Goal: Task Accomplishment & Management: Use online tool/utility

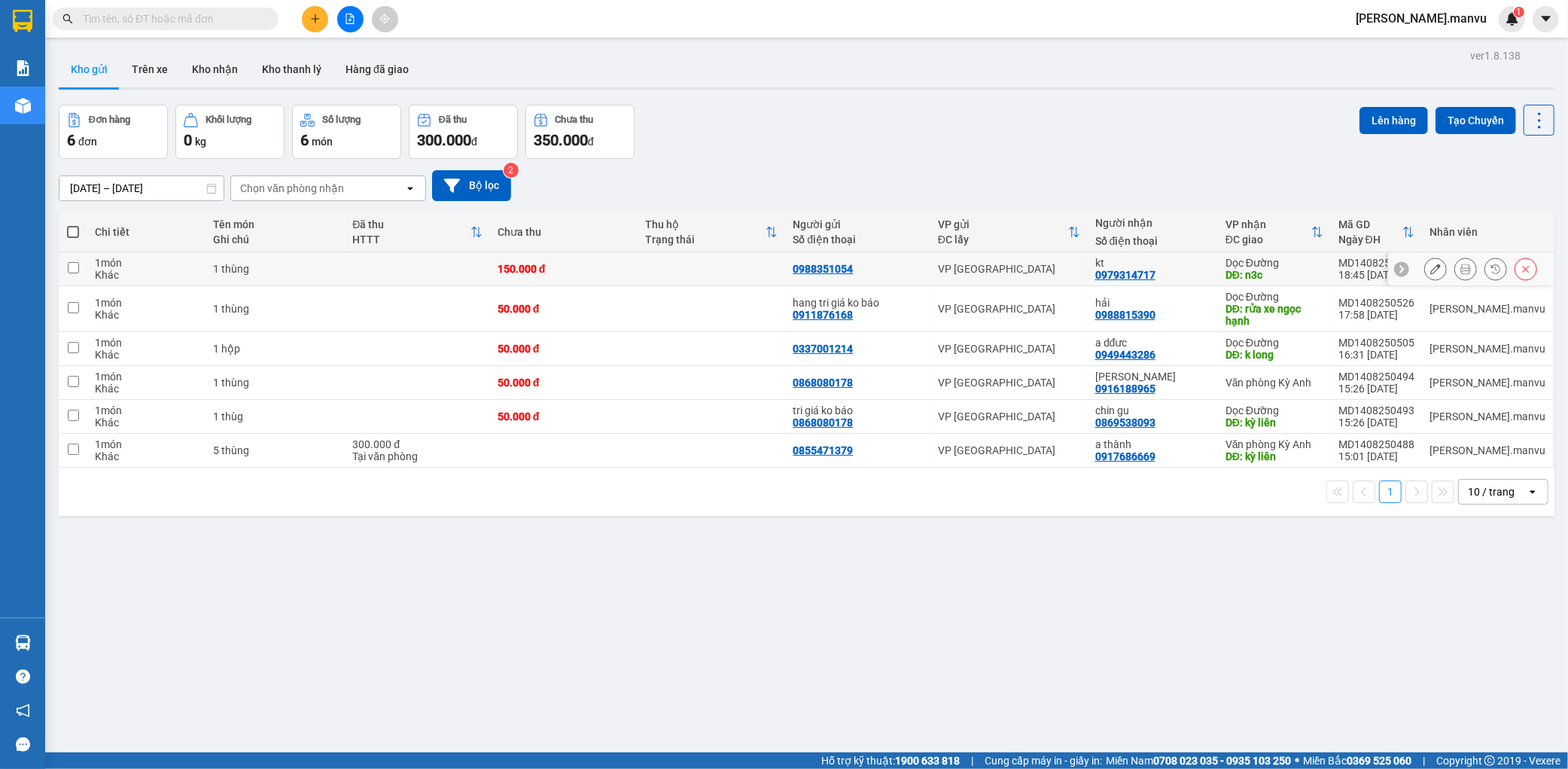
click at [562, 268] on div "150.000 đ" at bounding box center [564, 268] width 133 height 12
checkbox input "true"
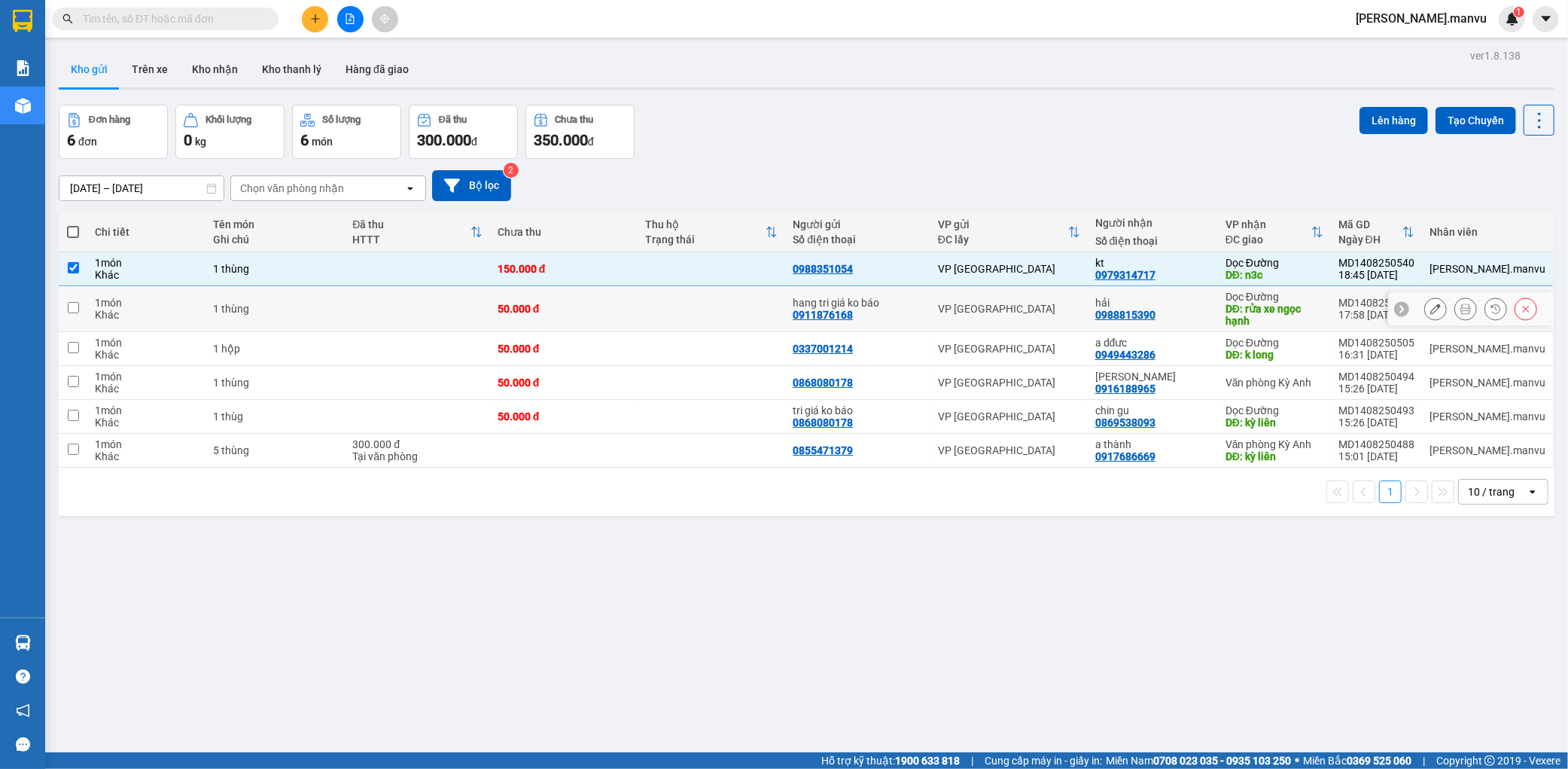
click at [547, 300] on td "50.000 đ" at bounding box center [564, 309] width 148 height 46
checkbox input "true"
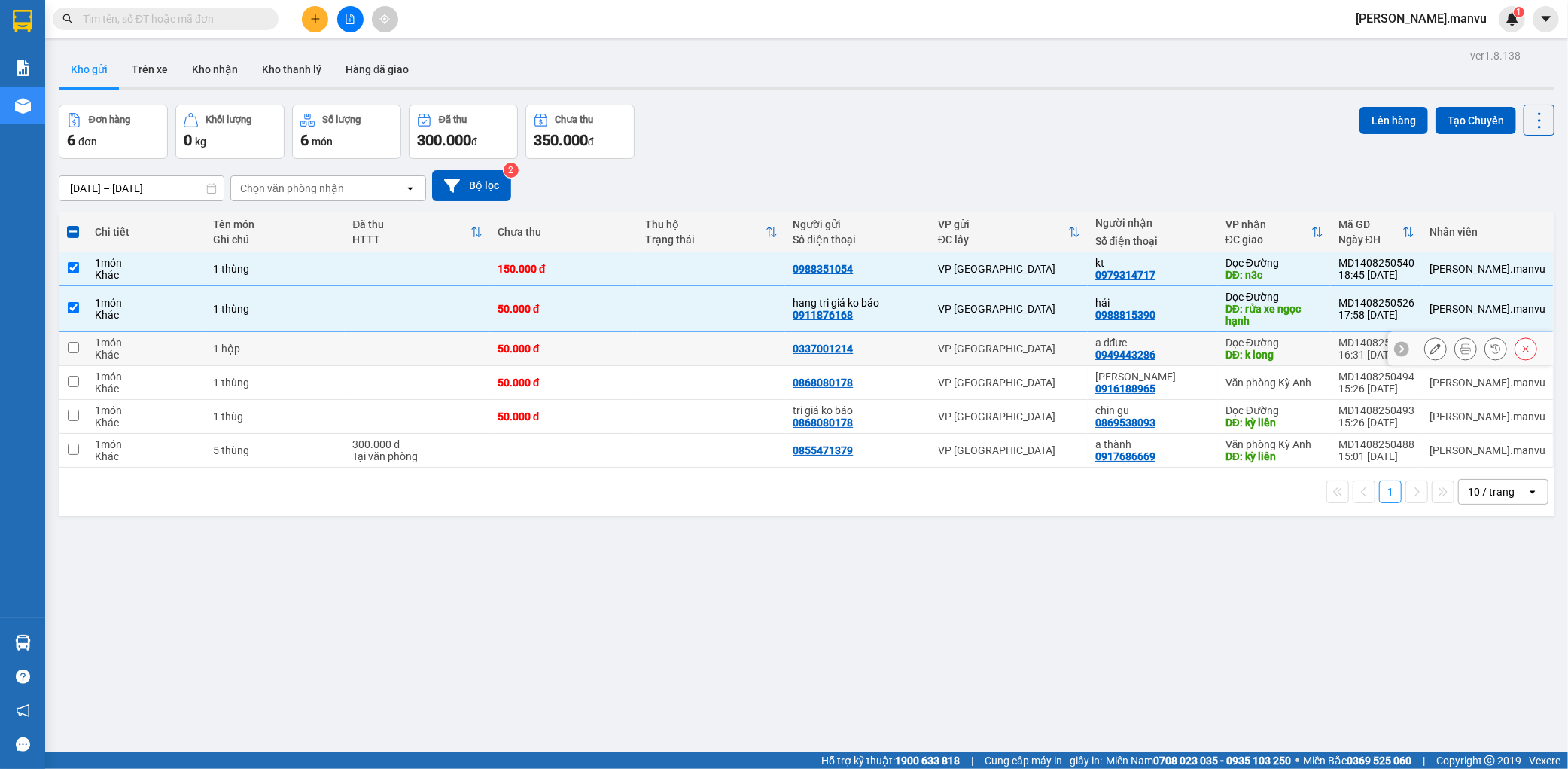
click at [527, 348] on div "50.000 đ" at bounding box center [564, 348] width 133 height 12
checkbox input "true"
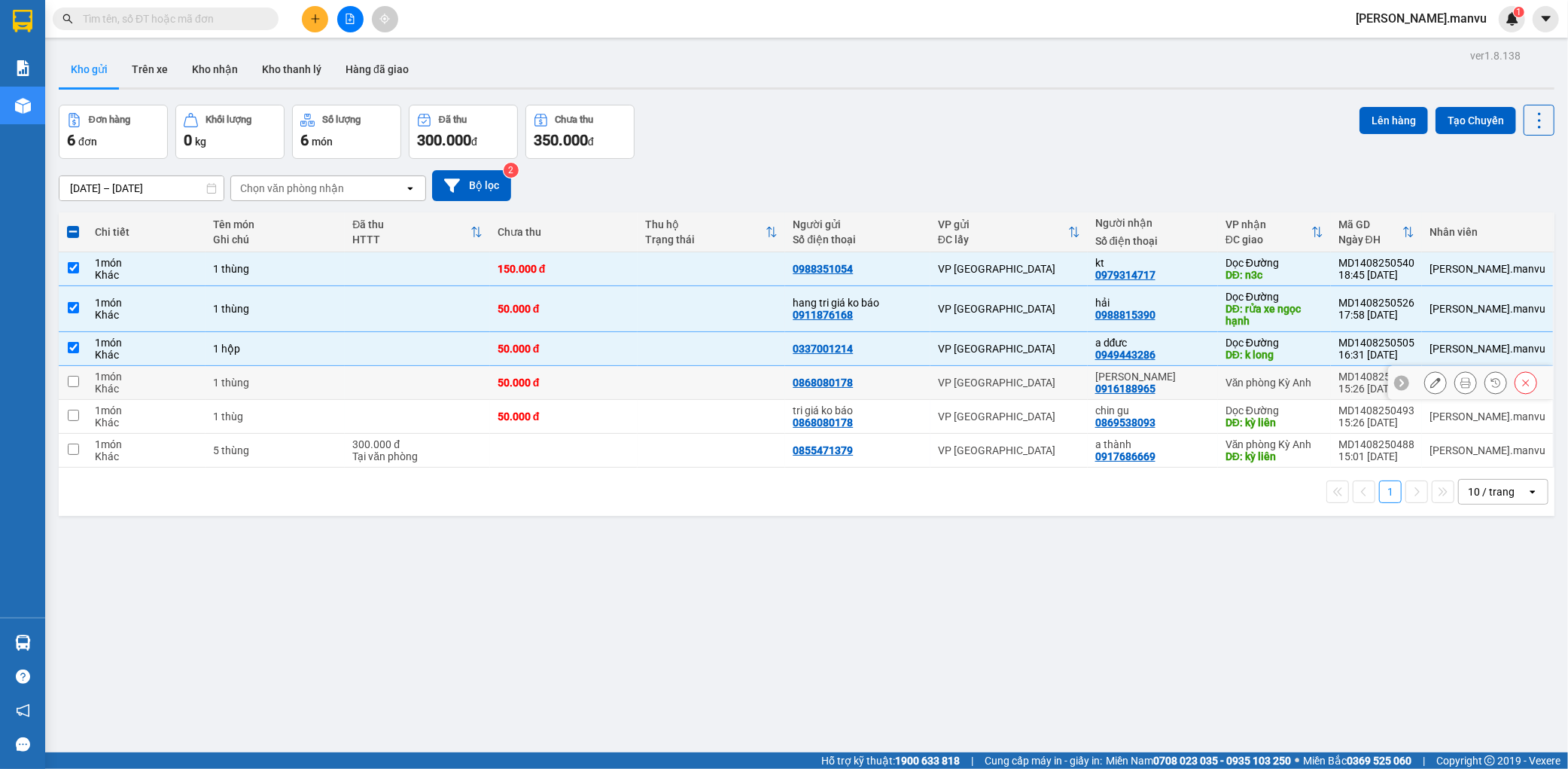
click at [517, 384] on div "50.000 đ" at bounding box center [564, 382] width 133 height 12
checkbox input "true"
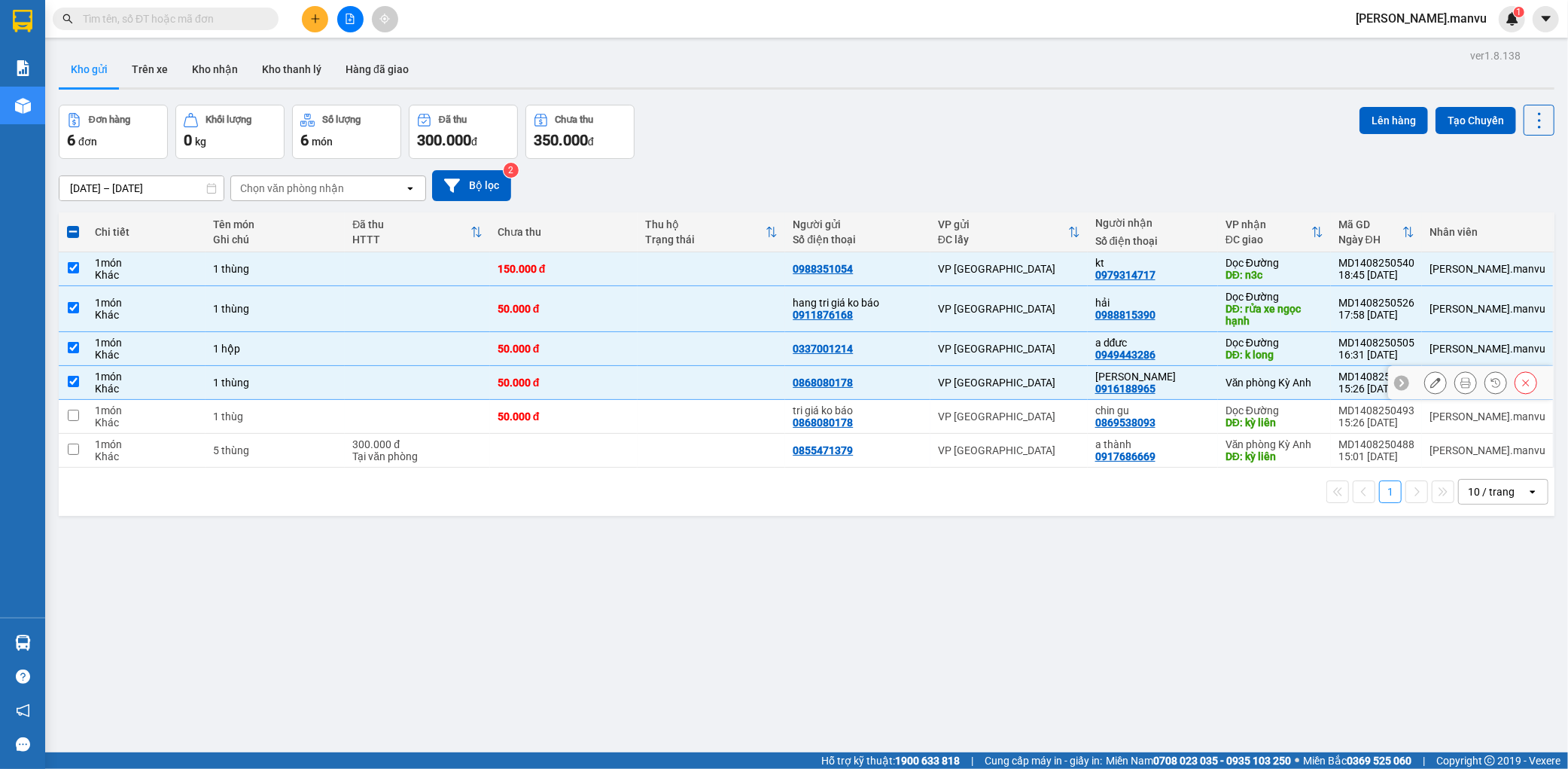
click at [490, 412] on td at bounding box center [417, 417] width 145 height 34
checkbox input "true"
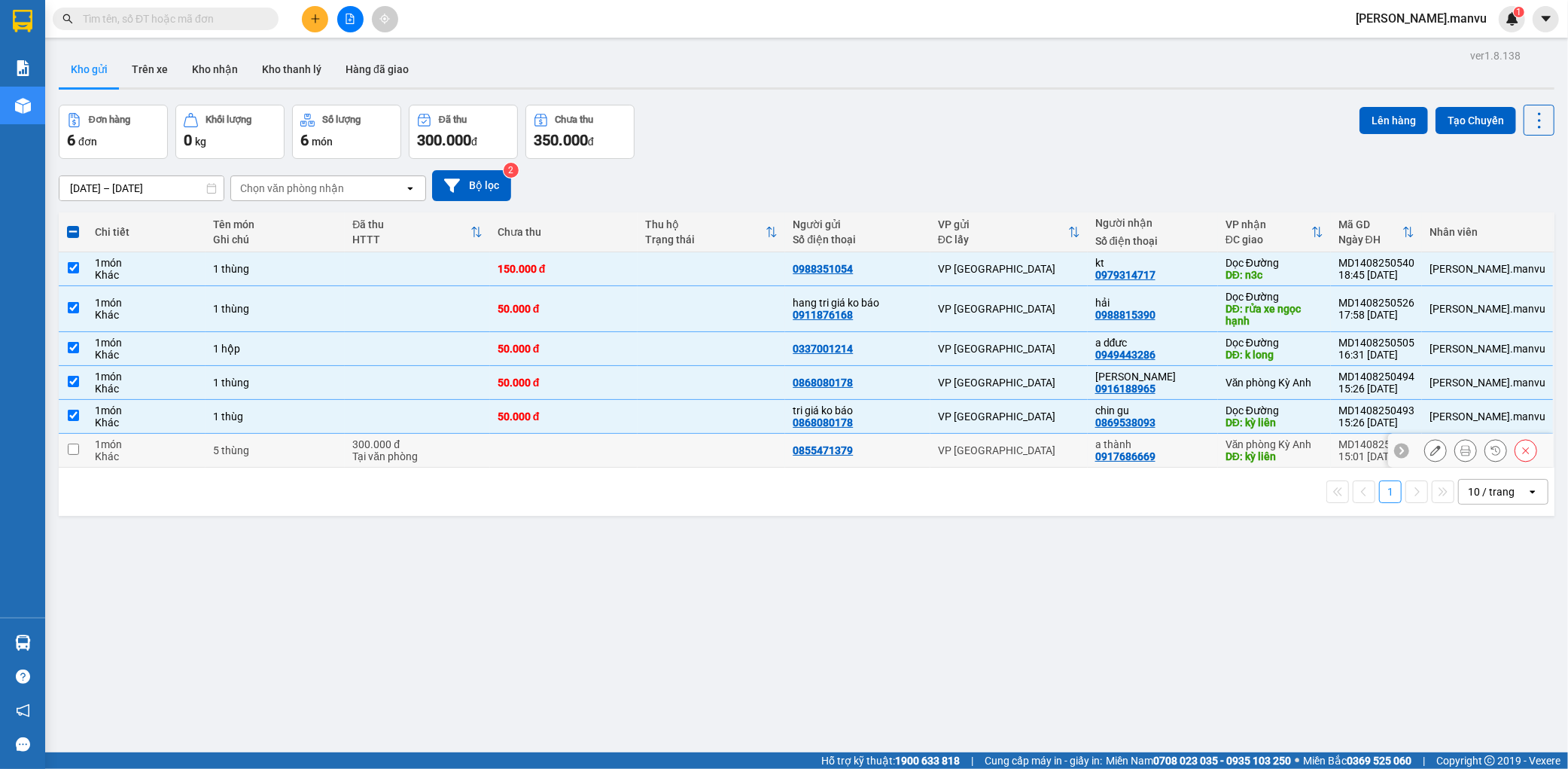
drag, startPoint x: 1090, startPoint y: 448, endPoint x: 1104, endPoint y: 417, distance: 34.0
click at [1080, 447] on div "VP [GEOGRAPHIC_DATA]" at bounding box center [1009, 449] width 142 height 12
checkbox input "true"
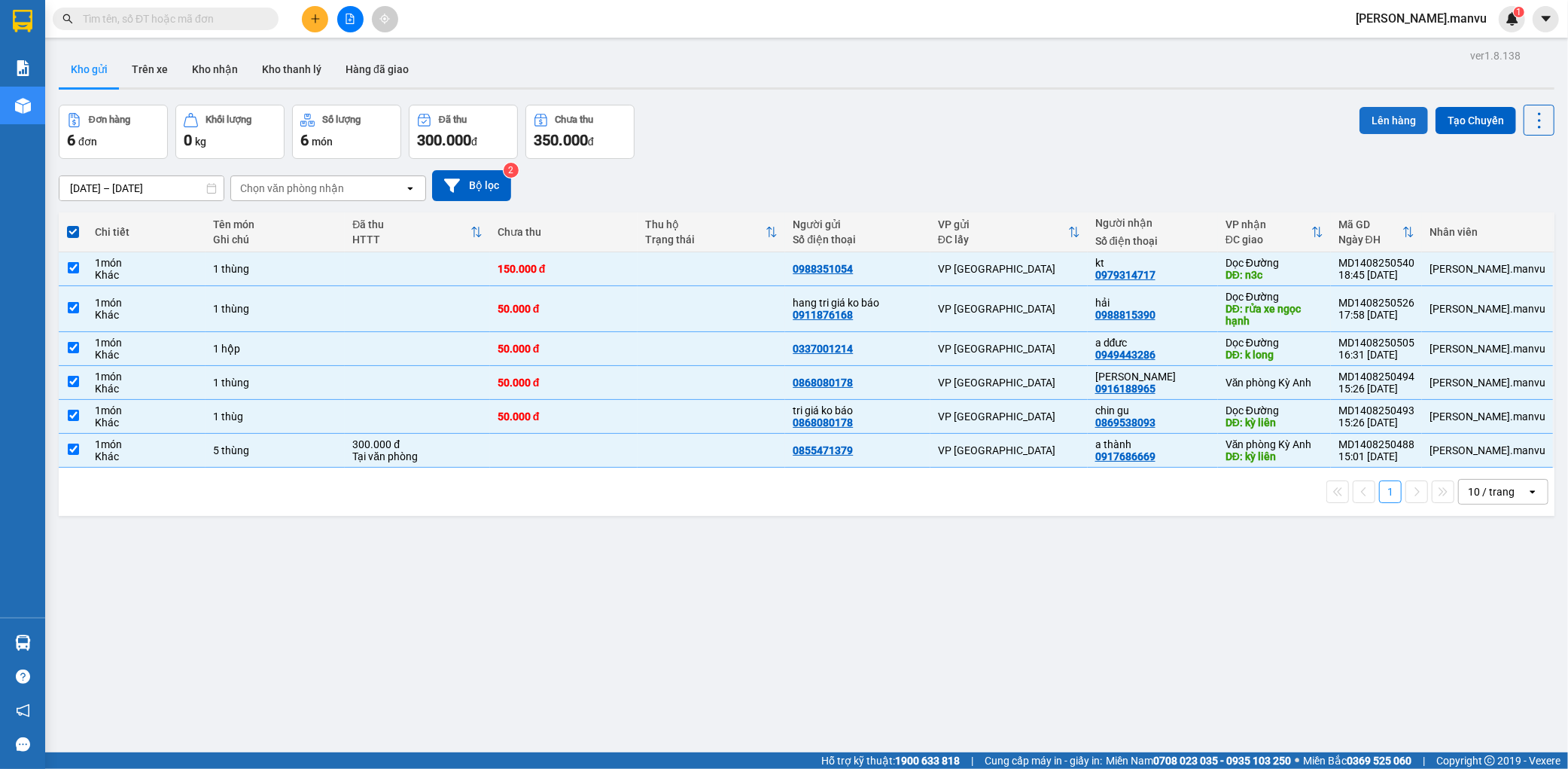
click at [1362, 126] on button "Lên hàng" at bounding box center [1394, 120] width 68 height 27
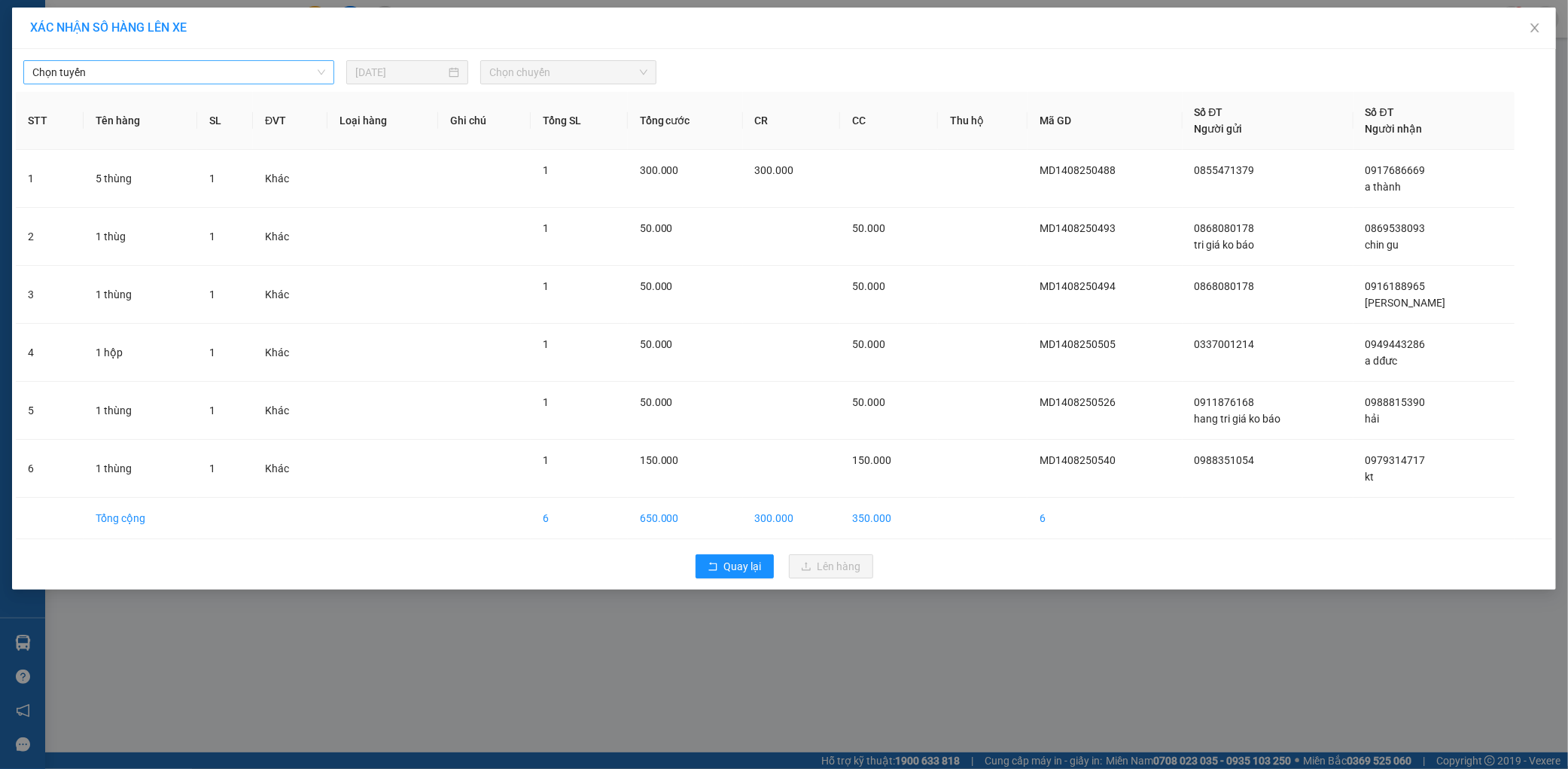
click at [146, 64] on span "Chọn tuyến" at bounding box center [178, 72] width 293 height 23
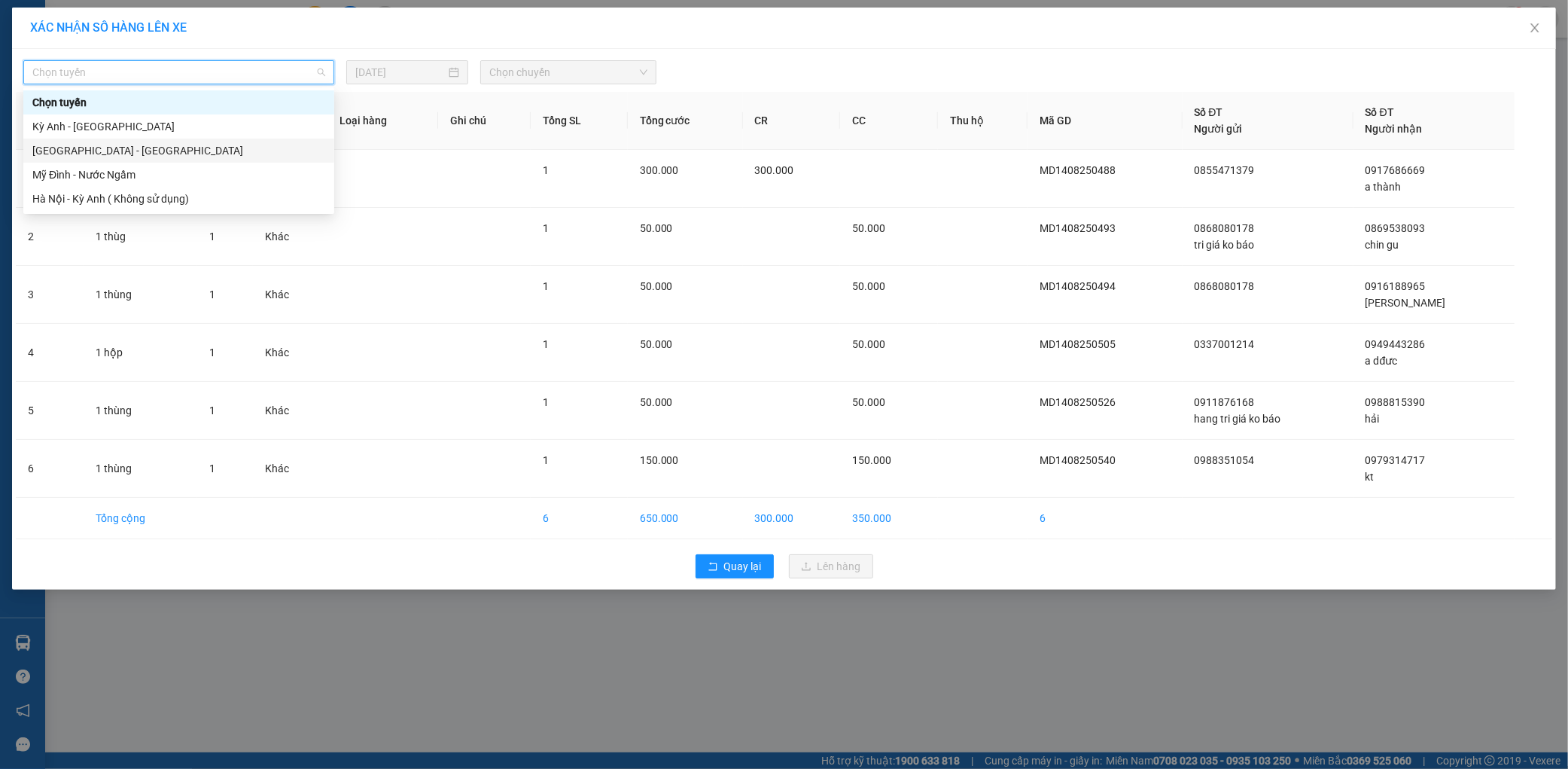
click at [104, 151] on div "[GEOGRAPHIC_DATA] - [GEOGRAPHIC_DATA]" at bounding box center [178, 150] width 293 height 16
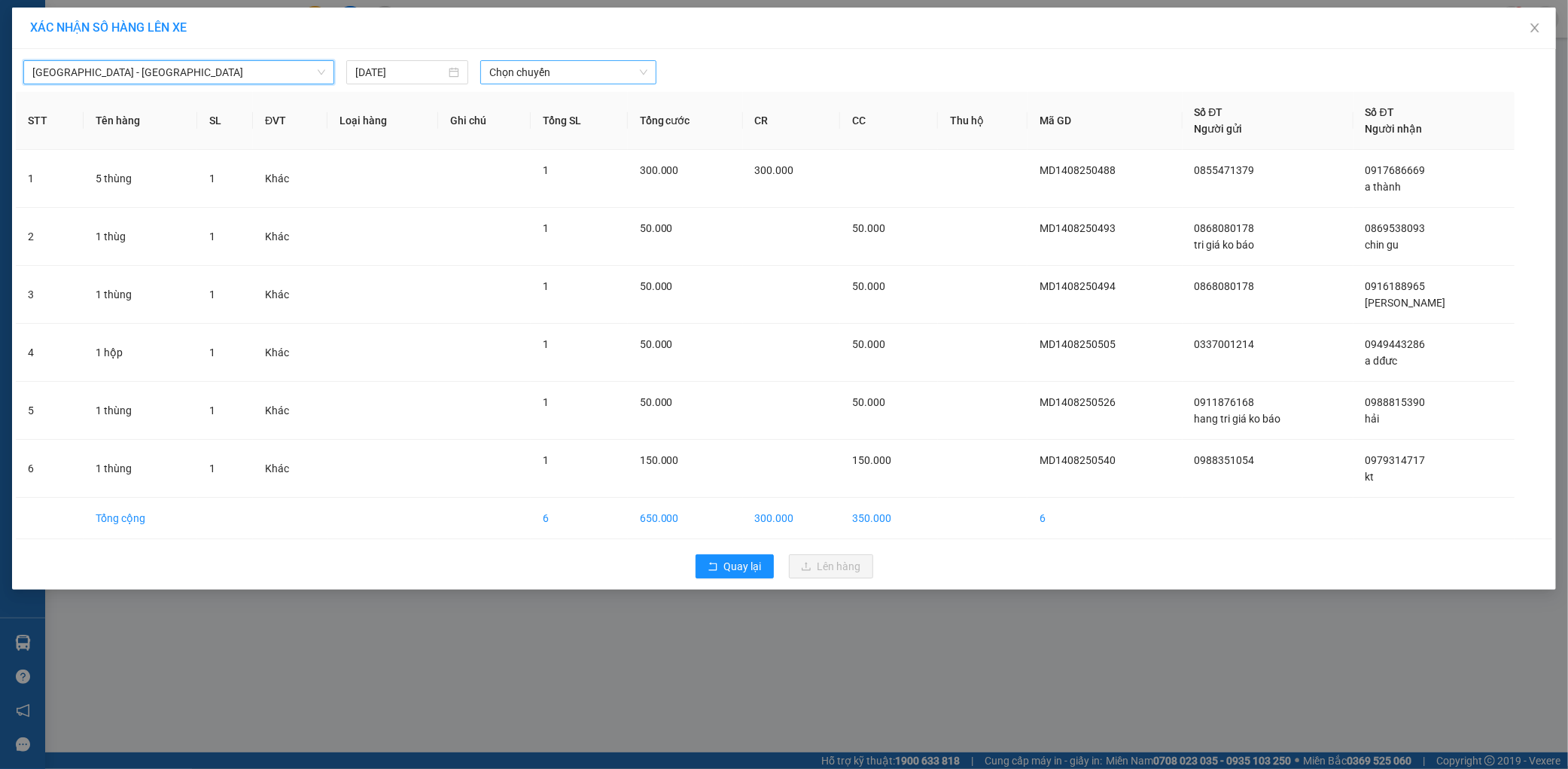
click at [524, 66] on span "Chọn chuyến" at bounding box center [568, 72] width 158 height 23
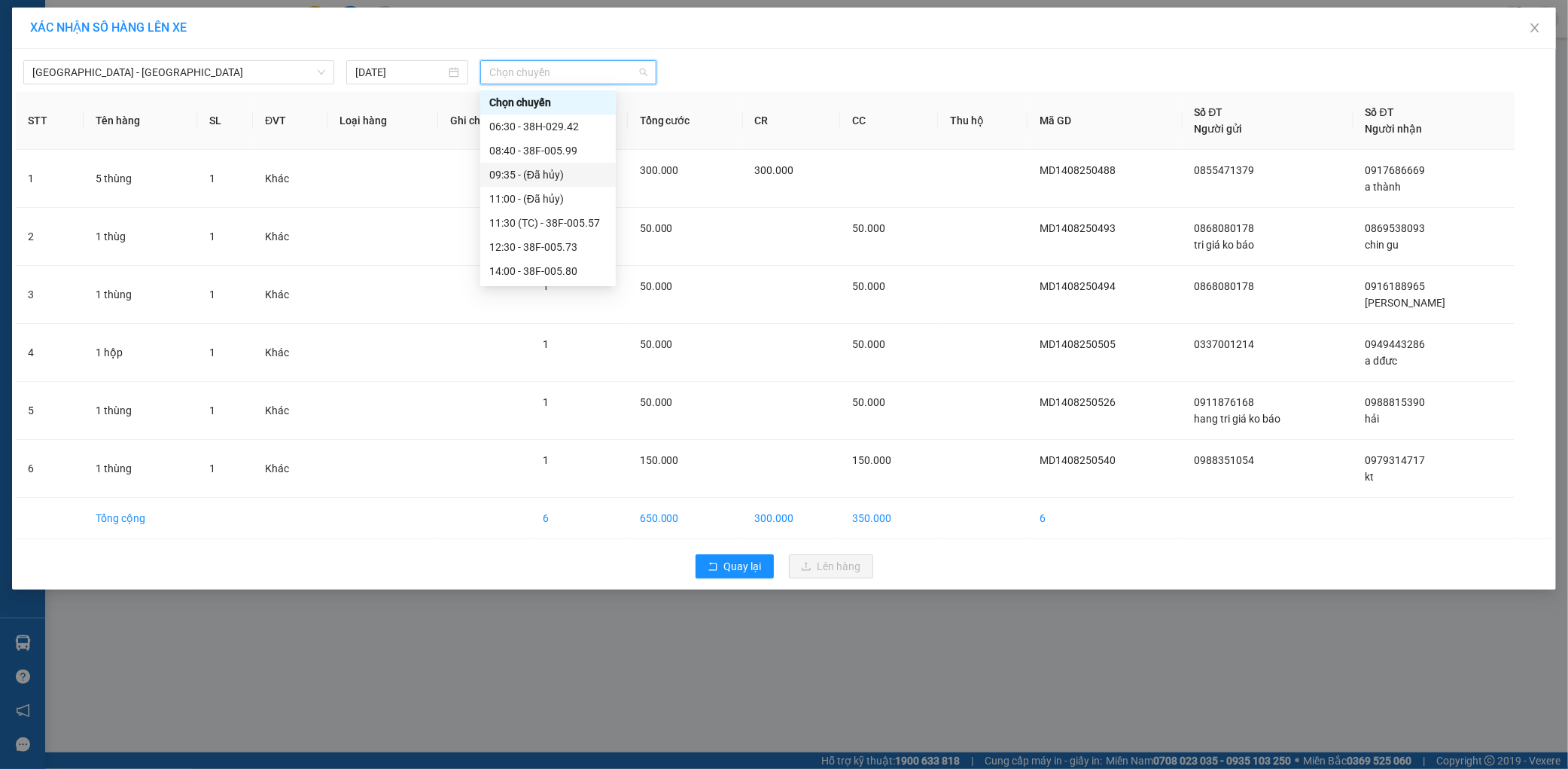
scroll to position [192, 0]
click at [551, 250] on div "21:55 - 38H-029.22" at bounding box center [548, 247] width 118 height 16
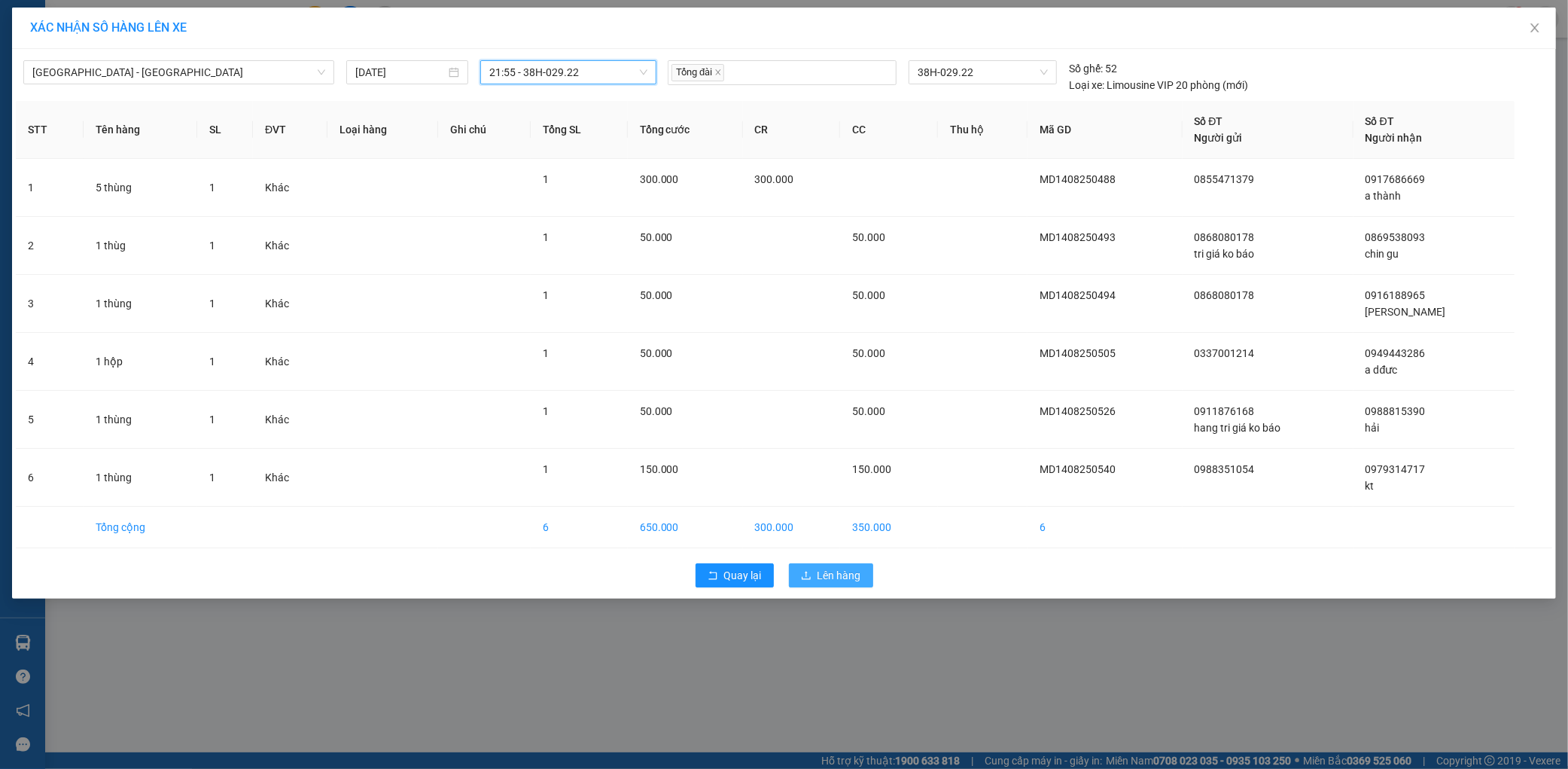
click at [828, 584] on button "Lên hàng" at bounding box center [830, 575] width 84 height 24
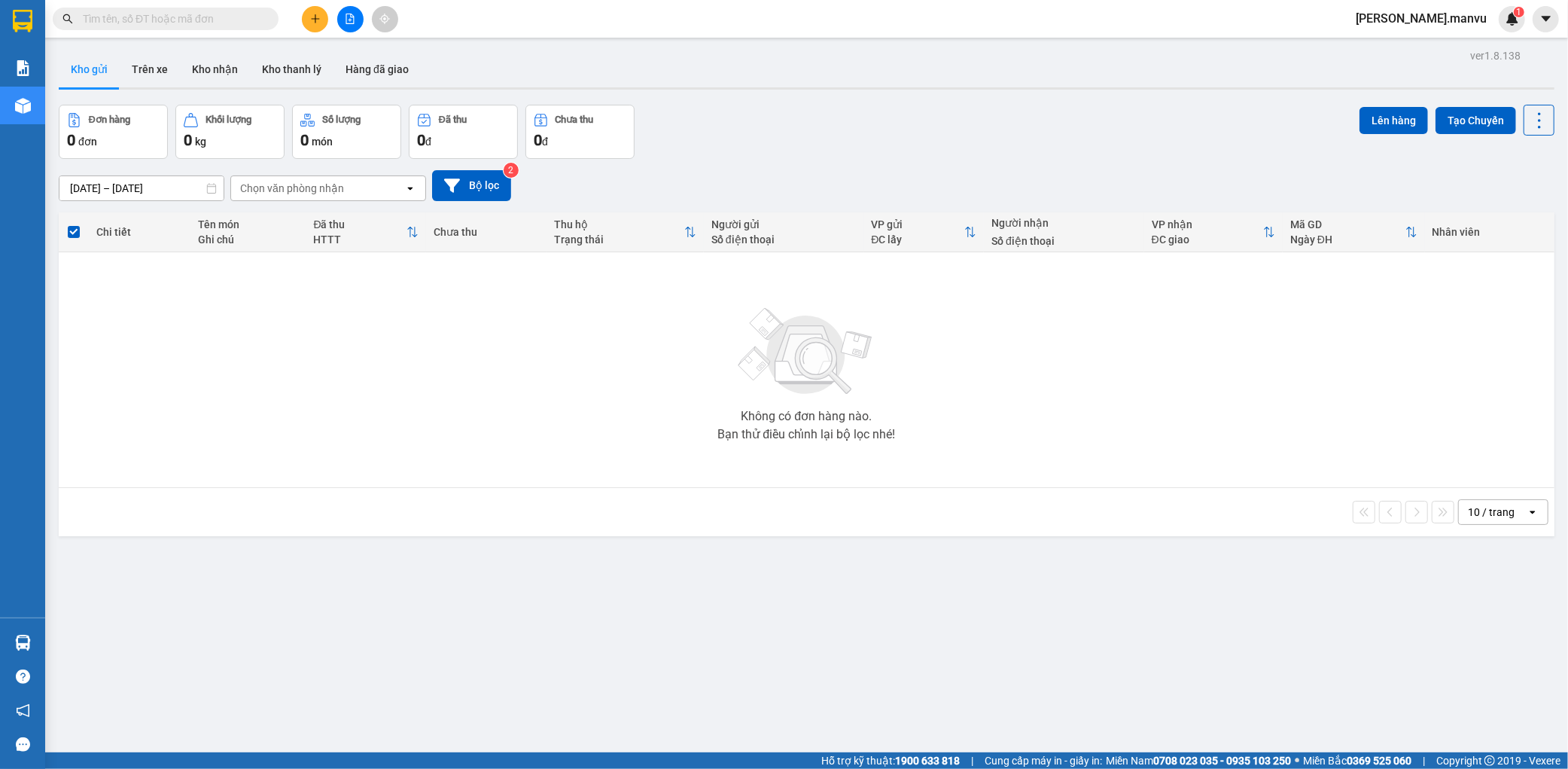
click at [356, 27] on button at bounding box center [351, 19] width 27 height 27
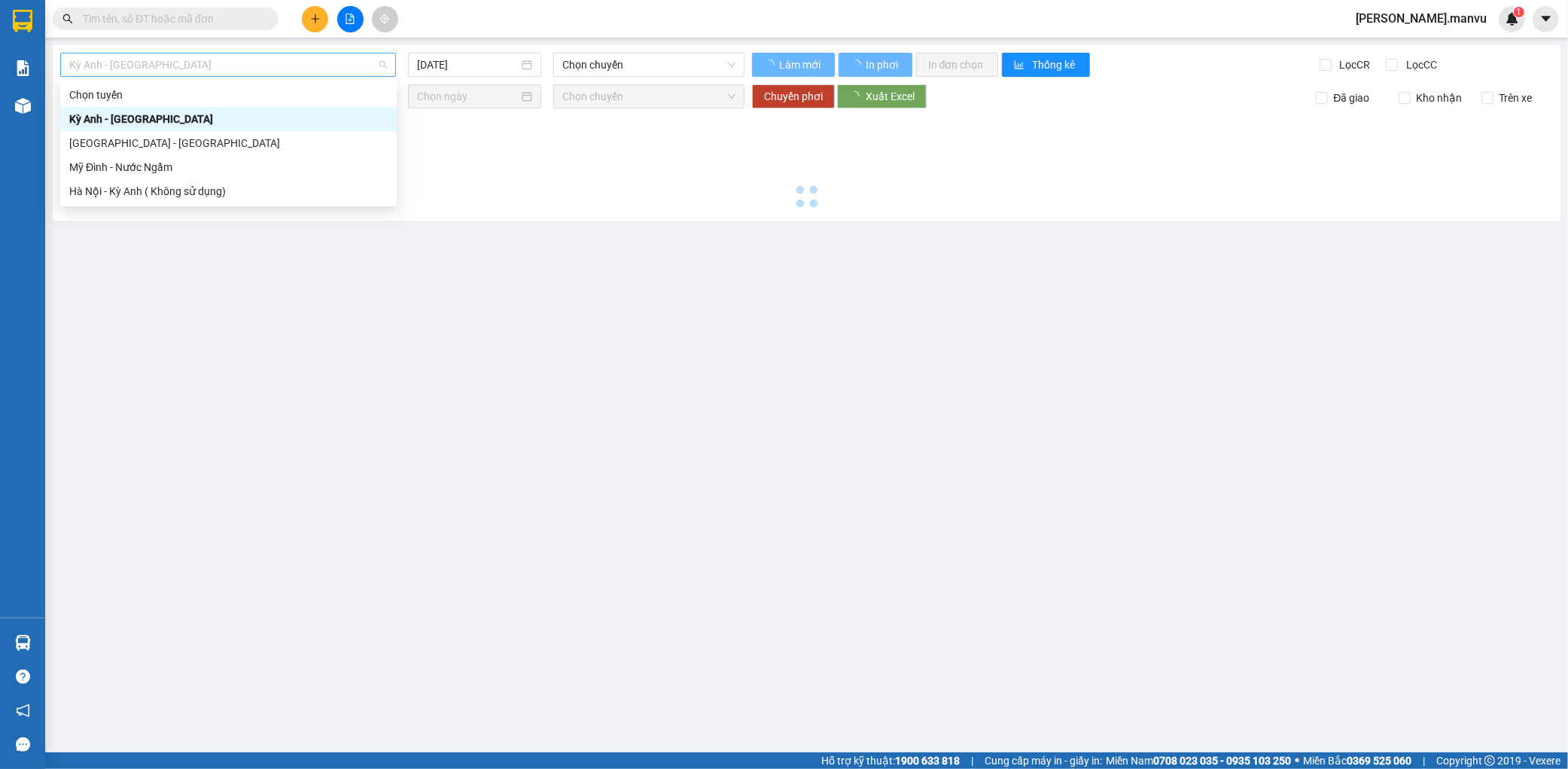
drag, startPoint x: 207, startPoint y: 57, endPoint x: 151, endPoint y: 106, distance: 74.4
click at [202, 61] on span "Kỳ Anh - [GEOGRAPHIC_DATA]" at bounding box center [228, 64] width 318 height 23
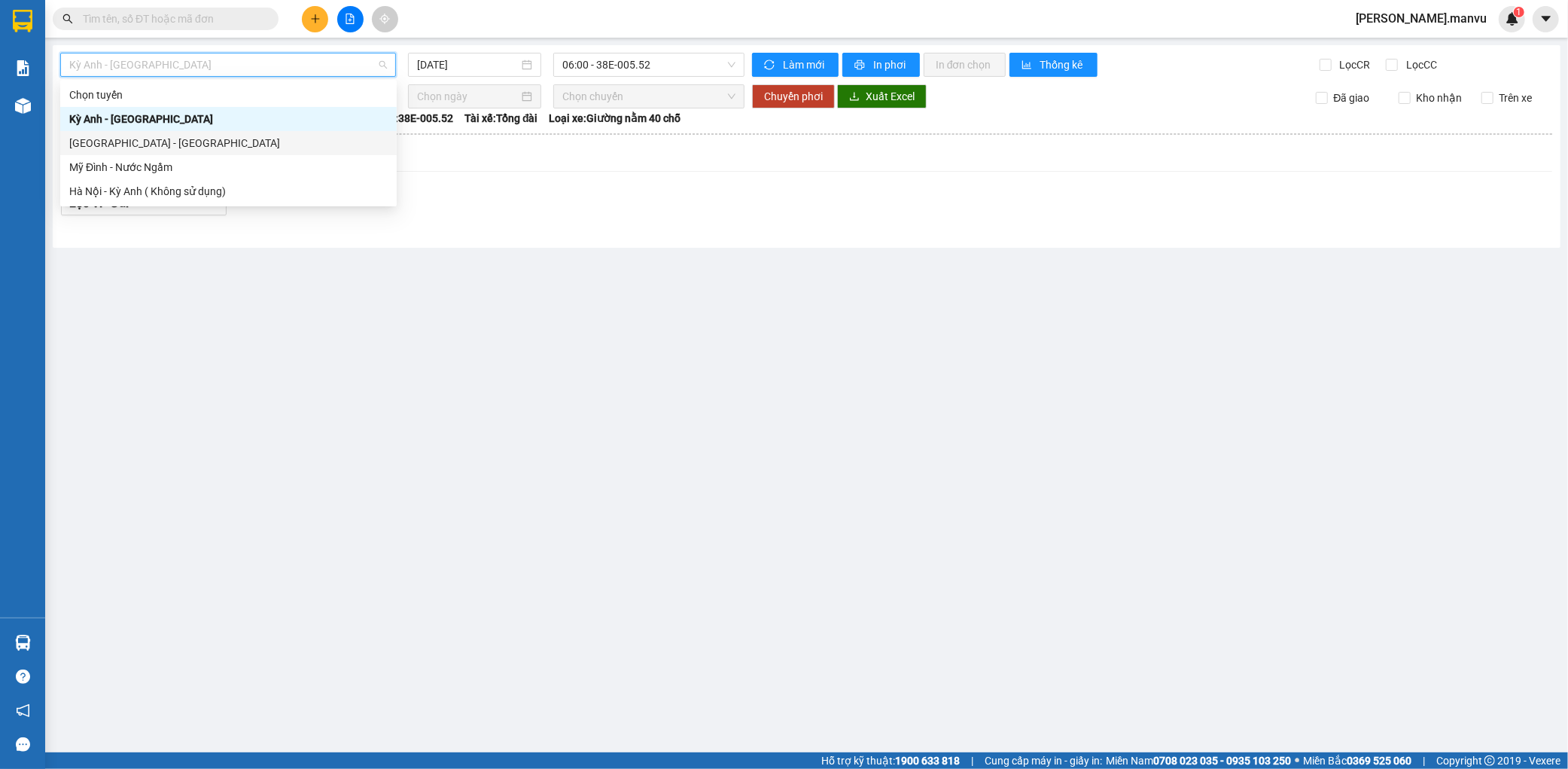
click at [130, 138] on div "[GEOGRAPHIC_DATA] - [GEOGRAPHIC_DATA]" at bounding box center [228, 142] width 319 height 16
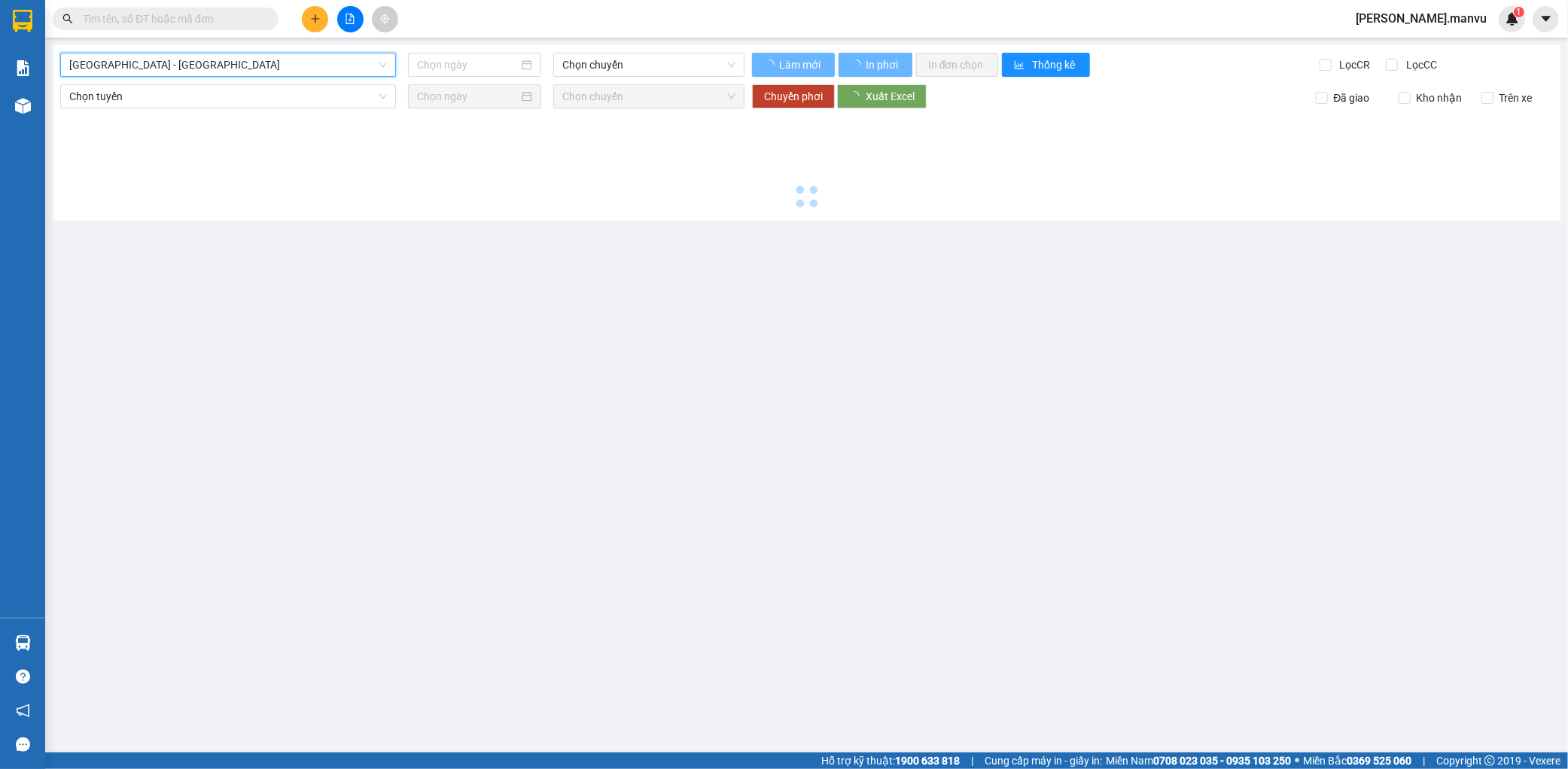
type input "[DATE]"
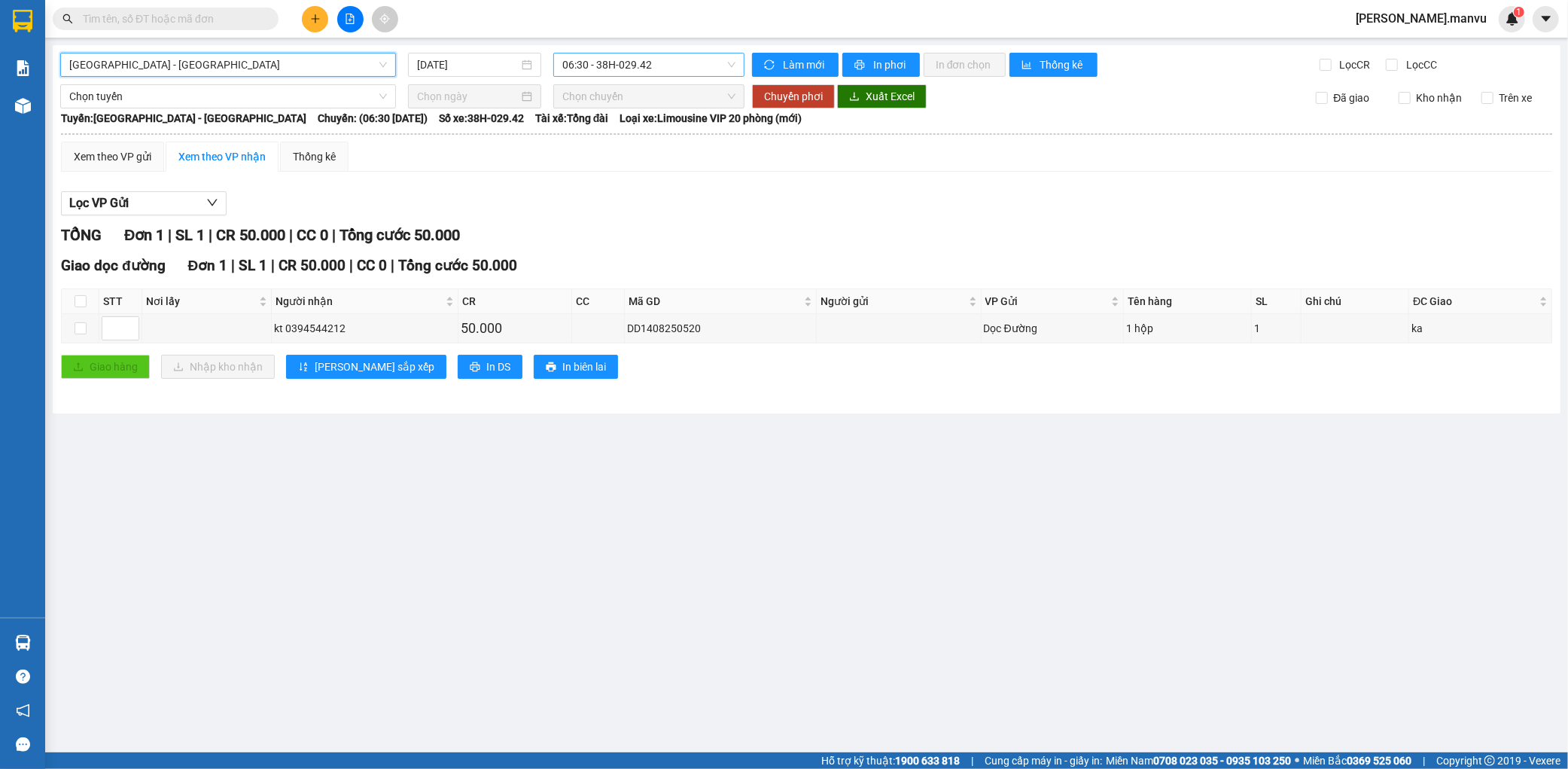
click at [619, 71] on span "06:30 - 38H-029.42" at bounding box center [648, 64] width 173 height 23
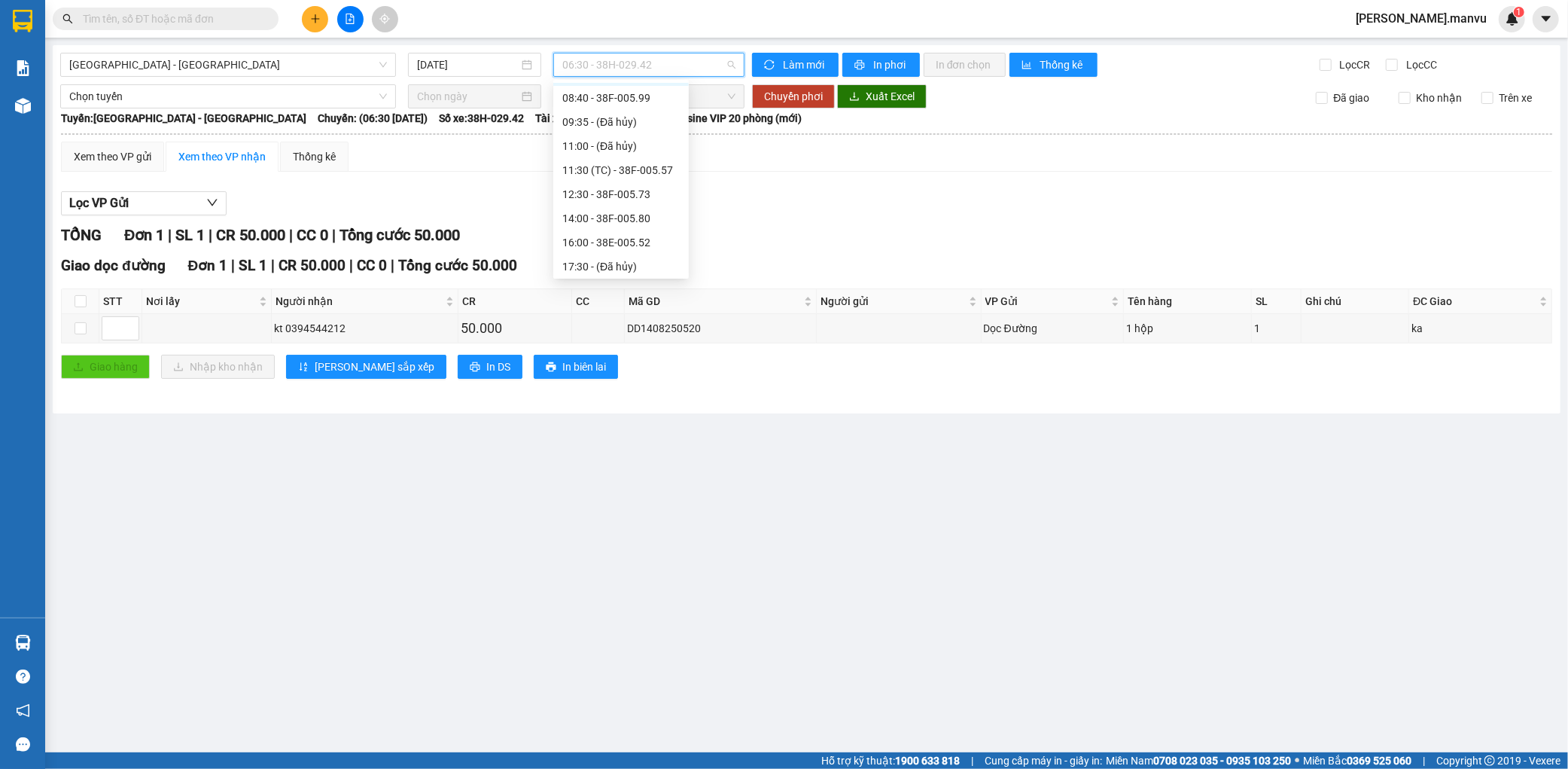
scroll to position [192, 0]
click at [641, 232] on div "21:55 - 38H-029.22" at bounding box center [621, 239] width 118 height 16
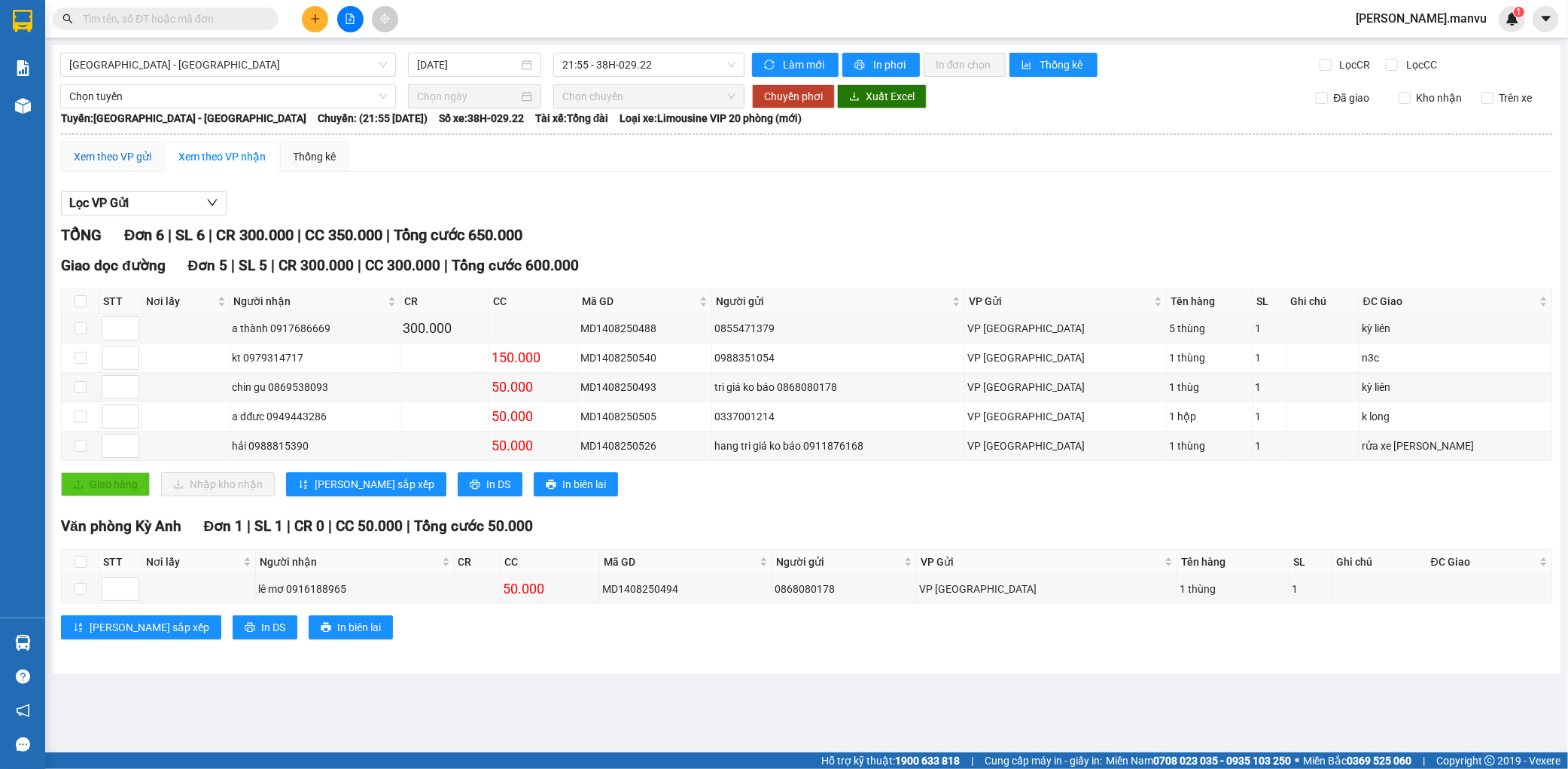
click at [111, 158] on div "Xem theo VP gửi" at bounding box center [113, 156] width 78 height 16
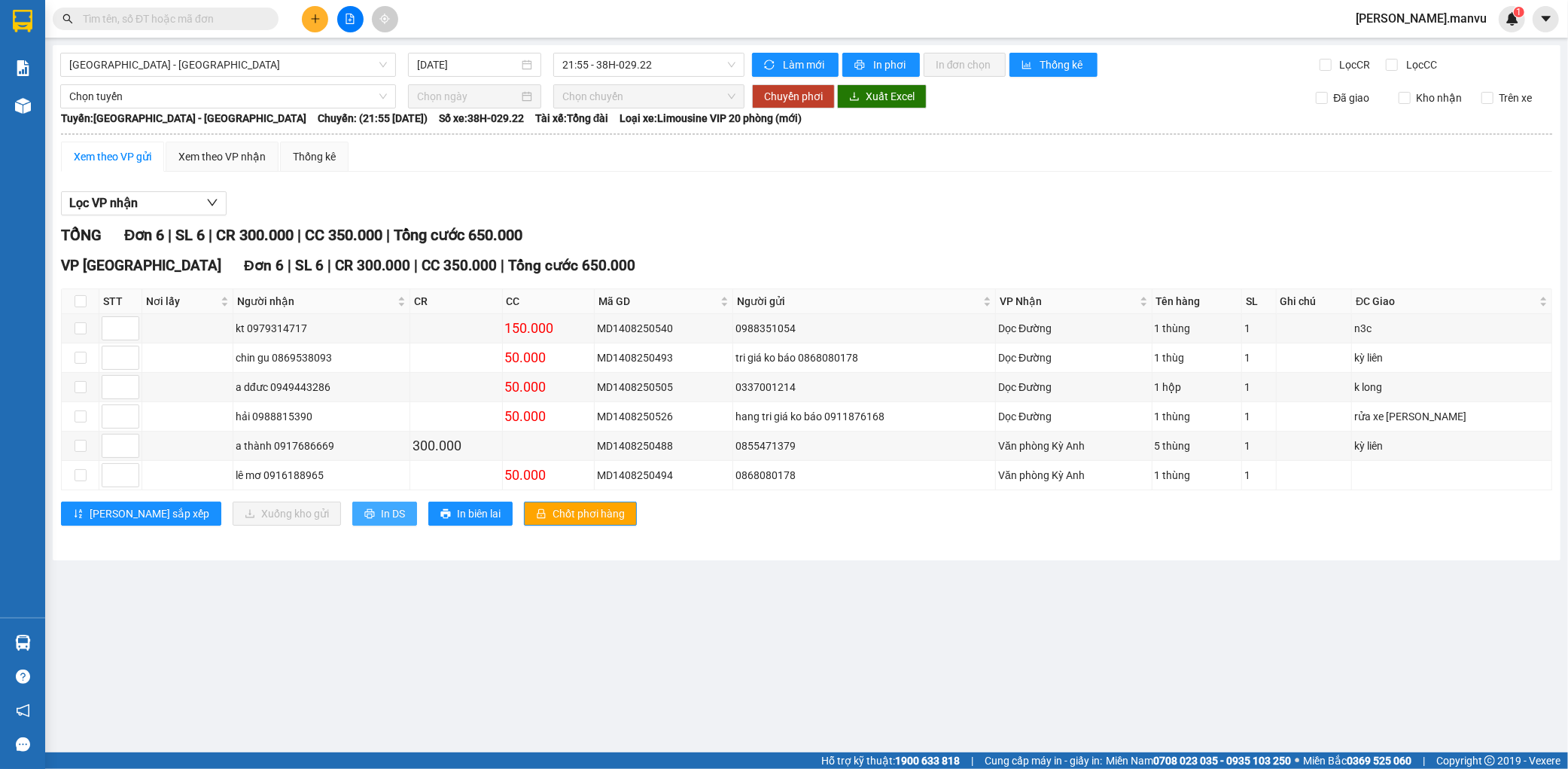
drag, startPoint x: 333, startPoint y: 508, endPoint x: 345, endPoint y: 500, distance: 14.4
click at [381, 506] on span "In DS" at bounding box center [392, 513] width 24 height 16
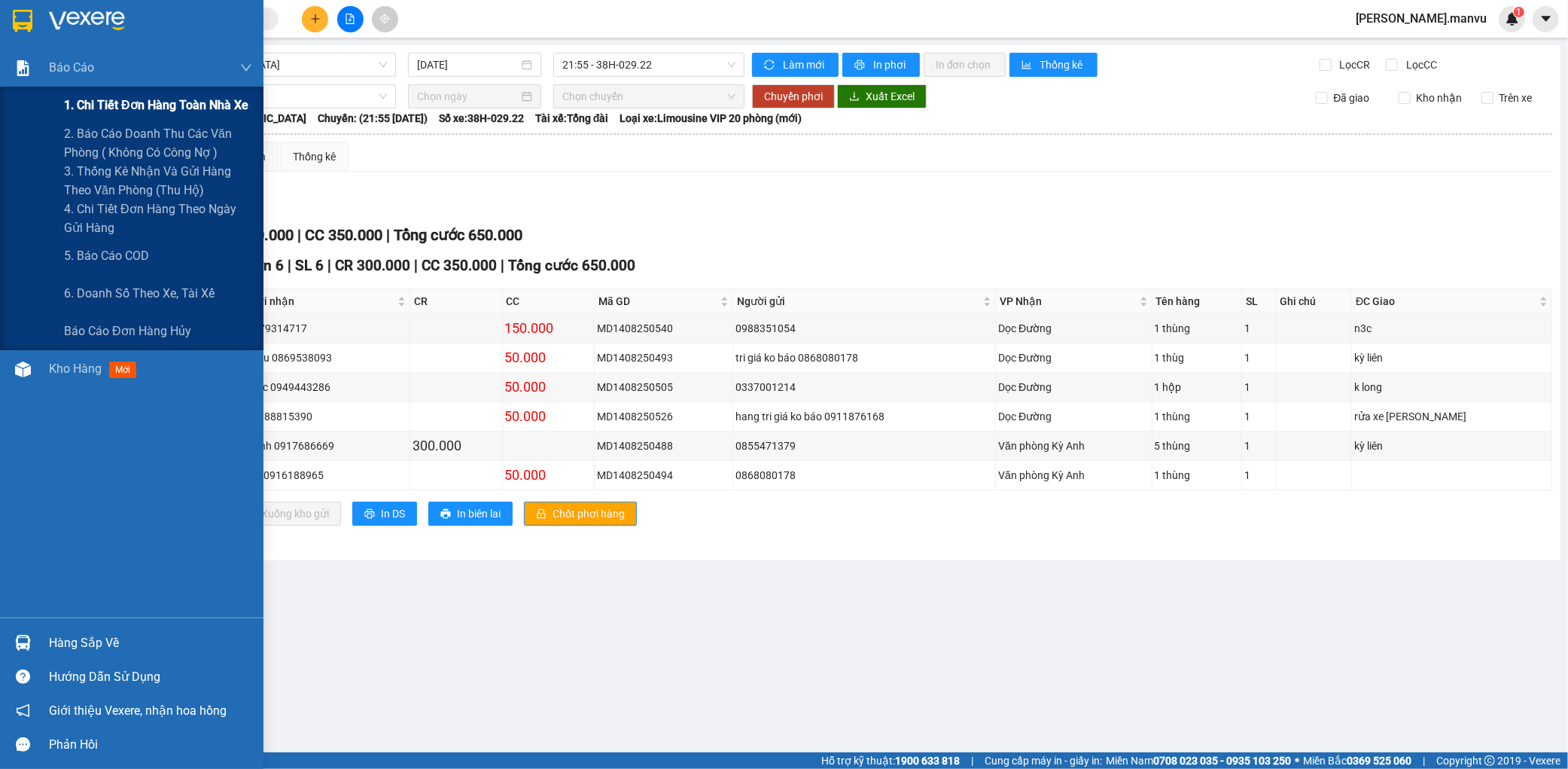
click at [92, 99] on span "1. Chi tiết đơn hàng toàn nhà xe" at bounding box center [155, 105] width 185 height 19
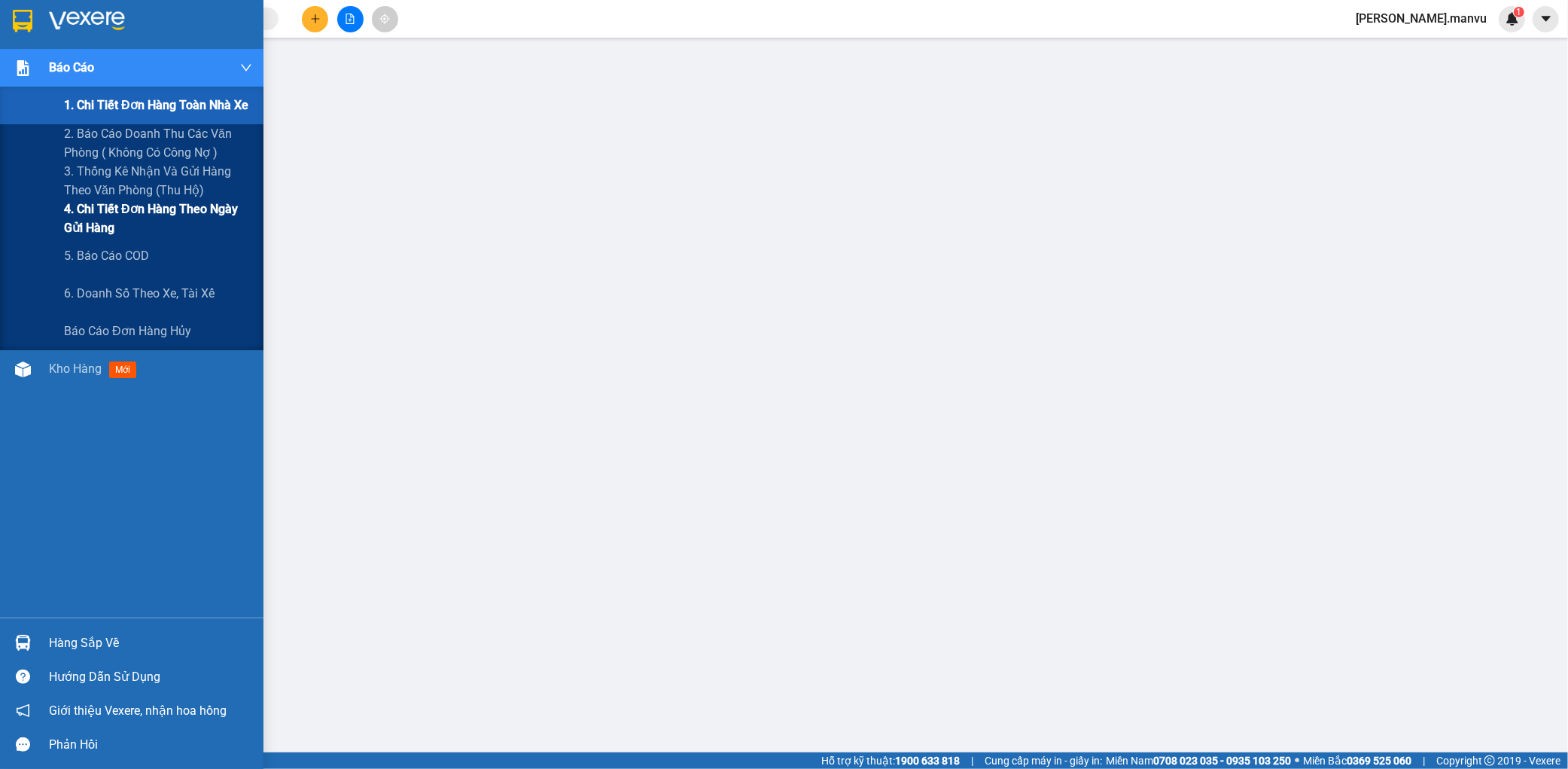
click at [111, 229] on span "4. Chi tiết đơn hàng theo ngày gửi hàng" at bounding box center [157, 218] width 188 height 38
